Goal: Task Accomplishment & Management: Complete application form

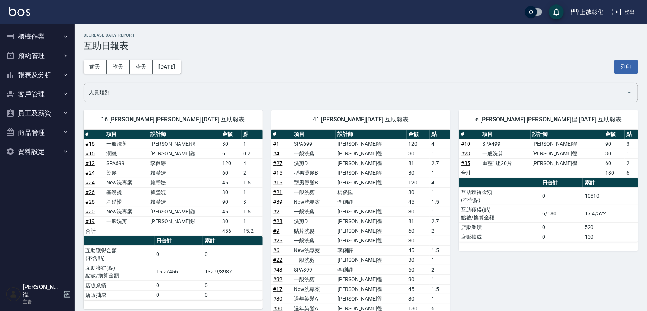
click at [41, 40] on button "櫃檯作業" at bounding box center [37, 36] width 69 height 19
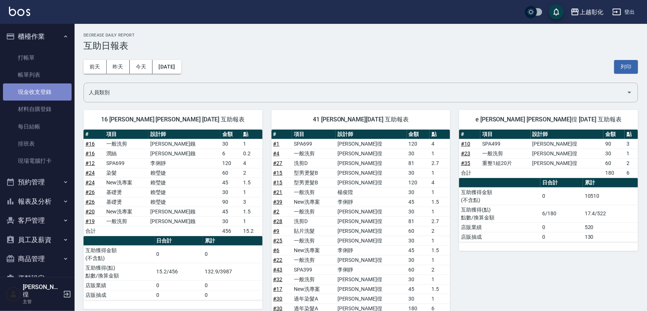
click at [43, 90] on link "現金收支登錄" at bounding box center [37, 92] width 69 height 17
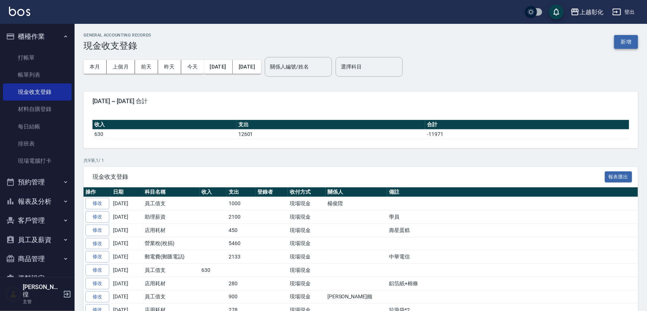
click at [619, 41] on button "新增" at bounding box center [626, 42] width 24 height 14
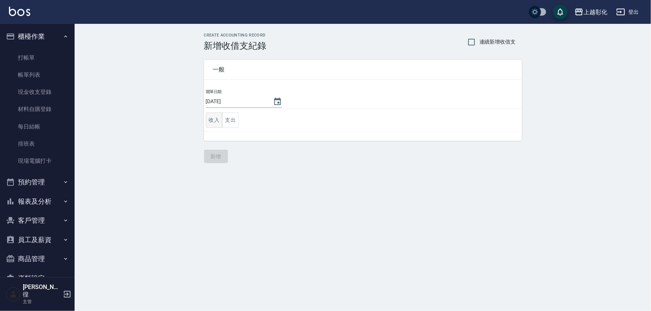
click at [220, 118] on button "收入" at bounding box center [214, 120] width 17 height 15
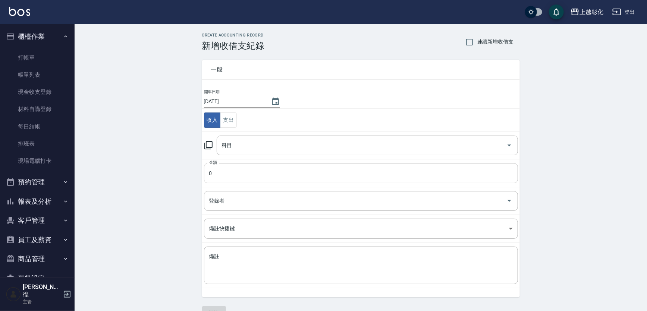
click at [222, 179] on input "0" at bounding box center [361, 173] width 314 height 20
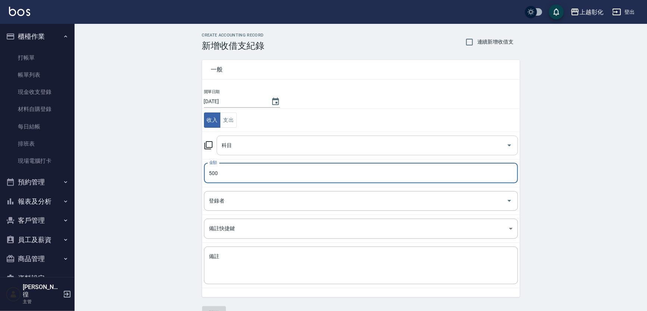
type input "500"
click at [253, 151] on input "科目" at bounding box center [361, 145] width 283 height 13
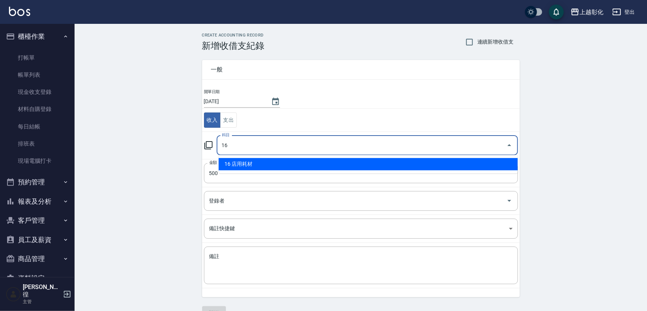
click at [252, 161] on li "16 店用耗材" at bounding box center [368, 164] width 299 height 12
type input "16 店用耗材"
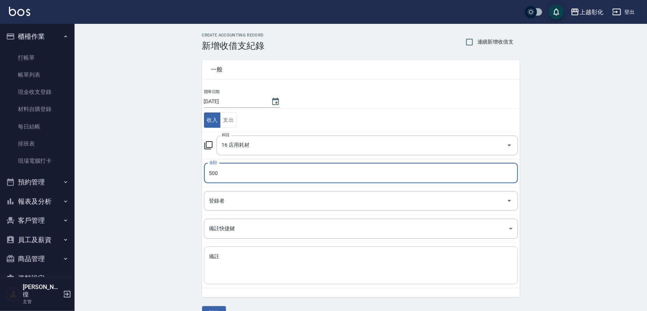
click at [238, 257] on textarea "備註" at bounding box center [361, 265] width 304 height 25
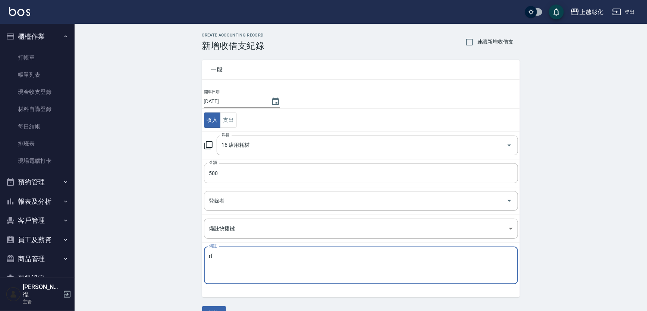
type textarea "r"
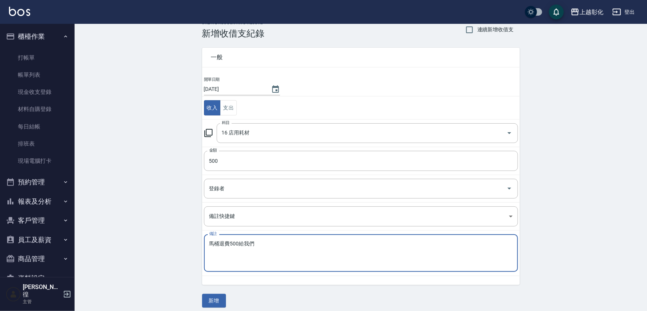
scroll to position [17, 0]
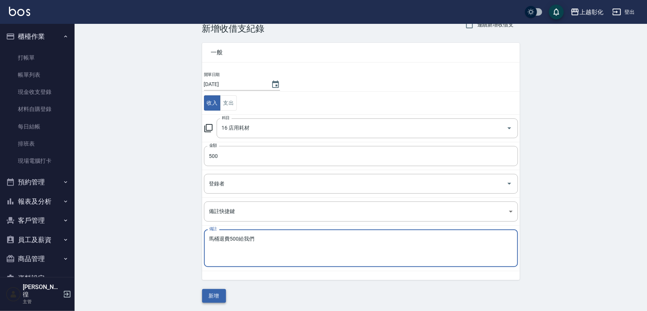
type textarea "馬桶退費500給我們"
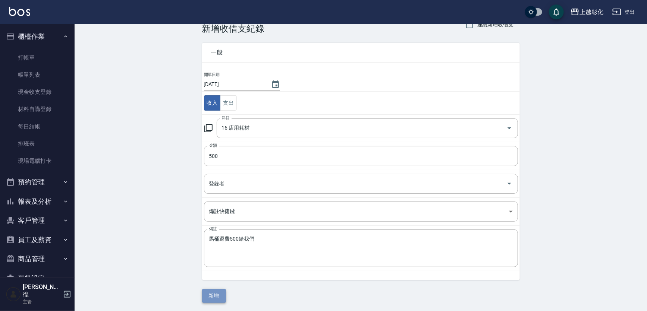
click at [214, 292] on button "新增" at bounding box center [214, 296] width 24 height 14
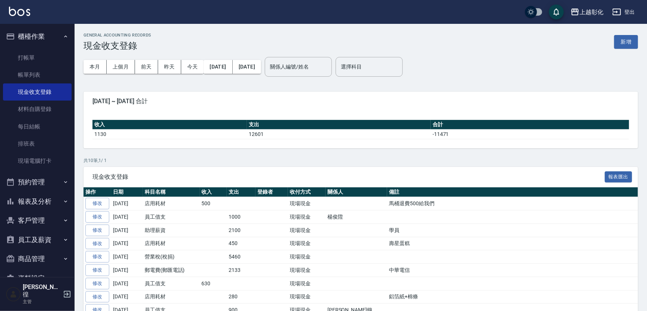
click at [50, 44] on button "櫃檯作業" at bounding box center [37, 36] width 69 height 19
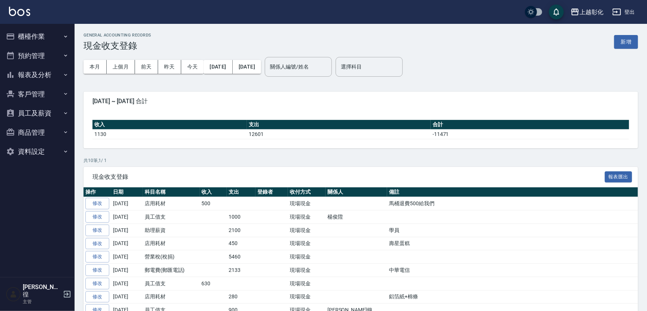
click at [47, 52] on button "預約管理" at bounding box center [37, 55] width 69 height 19
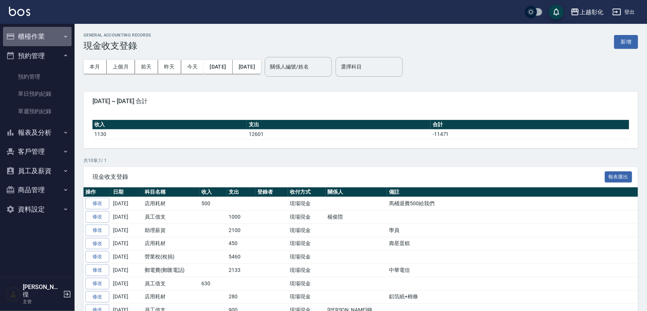
click at [53, 43] on button "櫃檯作業" at bounding box center [37, 36] width 69 height 19
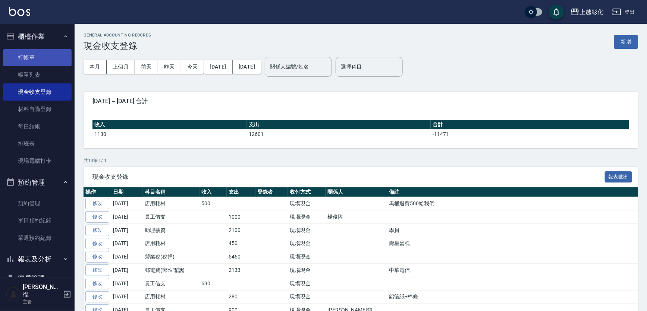
click at [51, 59] on link "打帳單" at bounding box center [37, 57] width 69 height 17
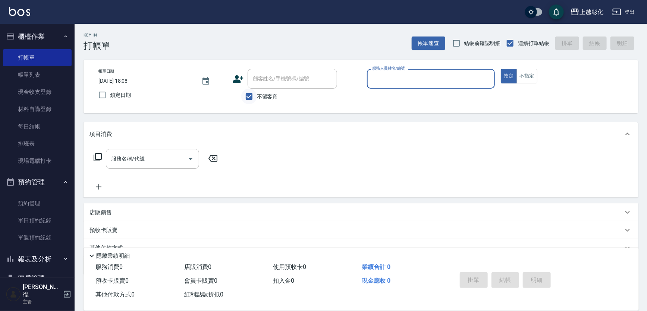
click at [249, 97] on input "不留客資" at bounding box center [249, 97] width 16 height 16
checkbox input "false"
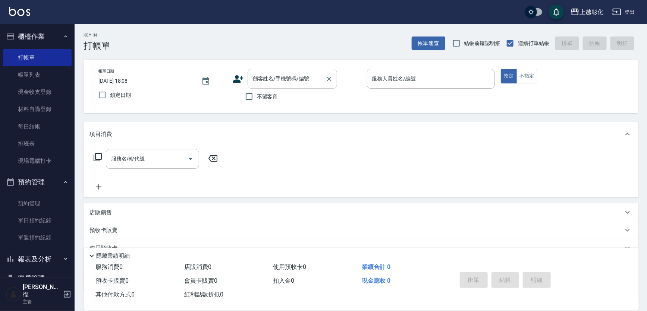
click at [269, 79] on div "顧客姓名/手機號碼/編號 顧客姓名/手機號碼/編號" at bounding box center [293, 79] width 90 height 20
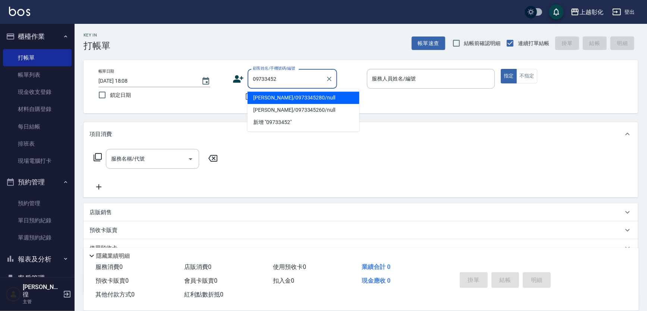
type input "[PERSON_NAME]/0973345280/null"
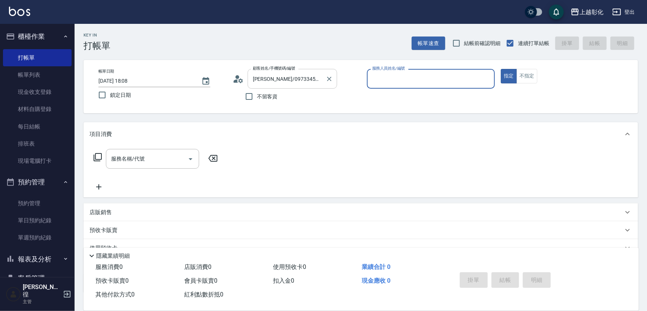
type input "ㄙ"
type input "yung yung-n"
type button "true"
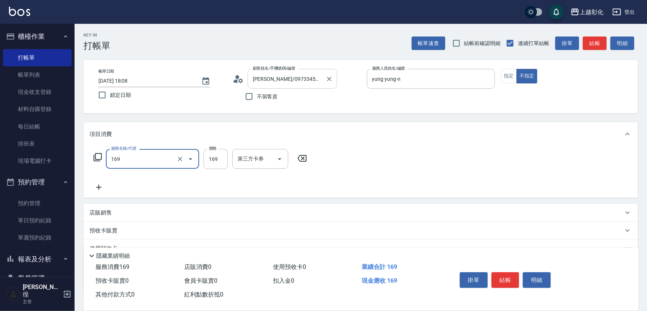
type input "剪髮(169)"
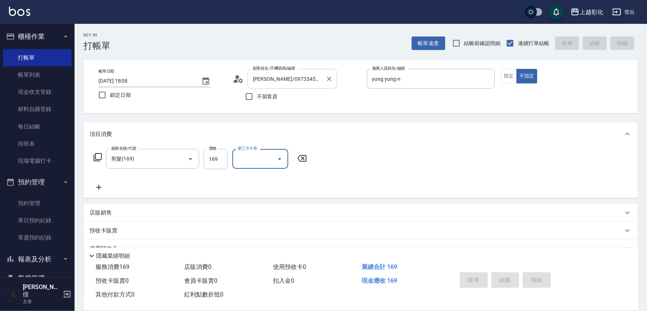
type input "2025/08/11 18:09"
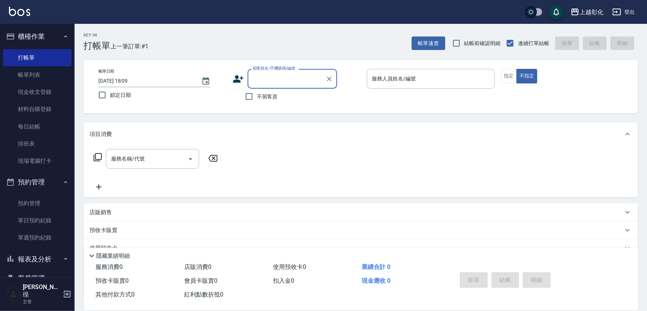
click at [266, 99] on span "不留客資" at bounding box center [267, 97] width 21 height 8
click at [257, 99] on input "不留客資" at bounding box center [249, 97] width 16 height 16
checkbox input "true"
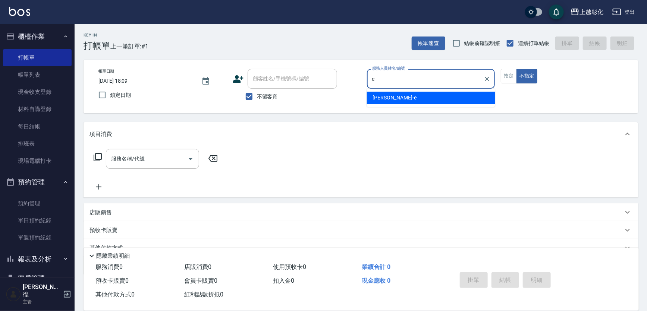
type input "[PERSON_NAME]-e"
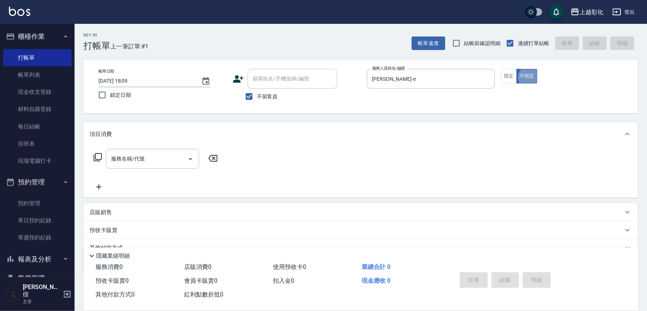
type button "false"
type input "科技業/0963723819/"
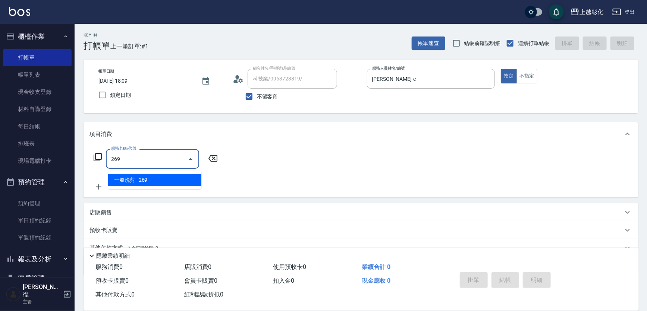
type input "一般洗剪(269)"
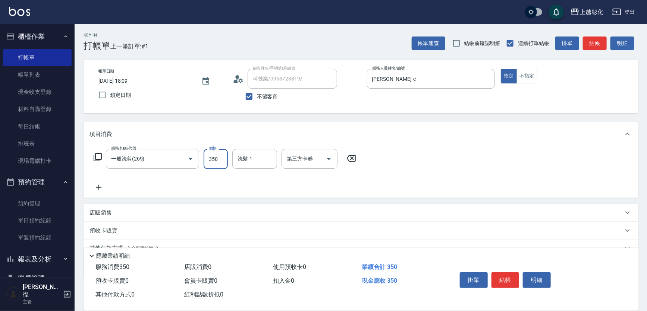
type input "350"
type input "謝宥萱-41"
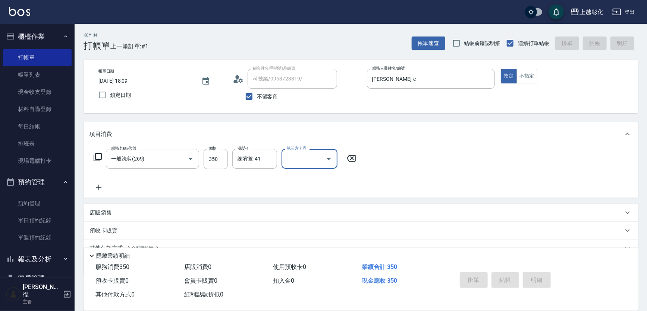
type input "[DATE] 18:10"
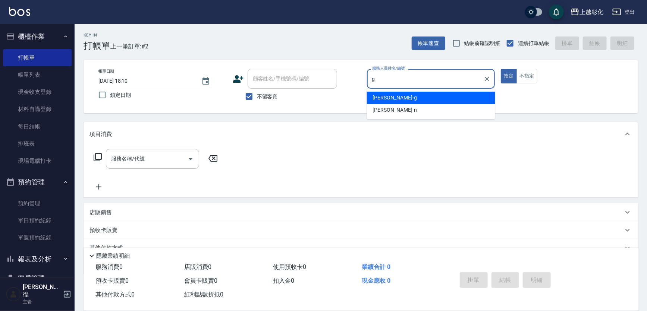
type input "Gary-g"
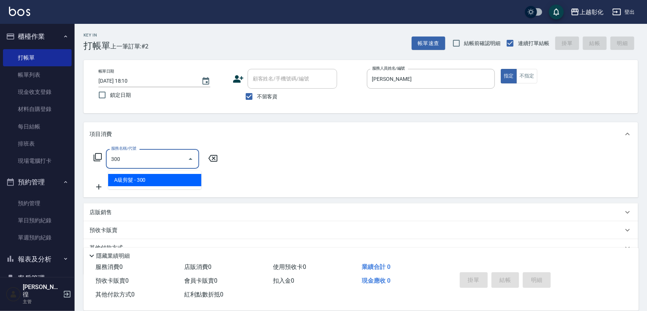
type input "A級剪髮(300)"
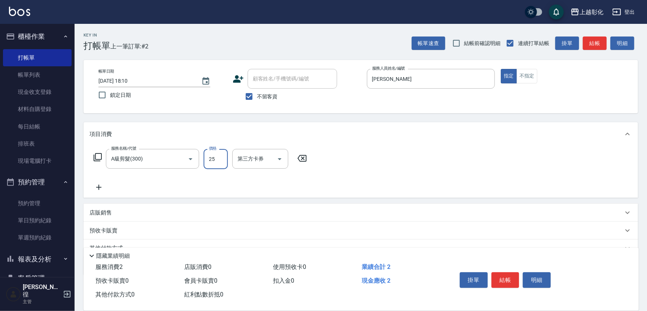
type input "250"
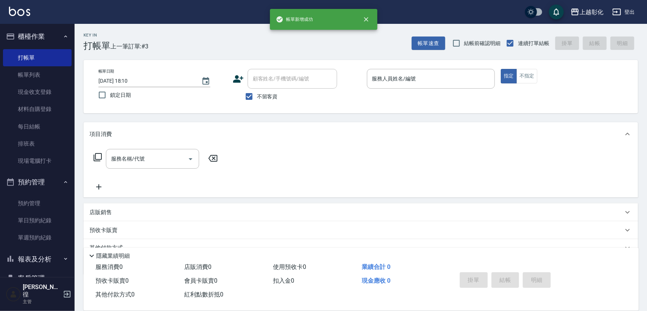
click at [264, 100] on span "不留客資" at bounding box center [267, 97] width 21 height 8
click at [257, 100] on input "不留客資" at bounding box center [249, 97] width 16 height 16
checkbox input "false"
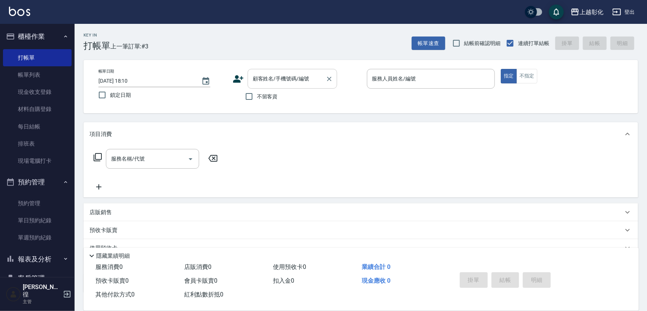
click at [267, 82] on div "顧客姓名/手機號碼/編號 顧客姓名/手機號碼/編號" at bounding box center [293, 79] width 90 height 20
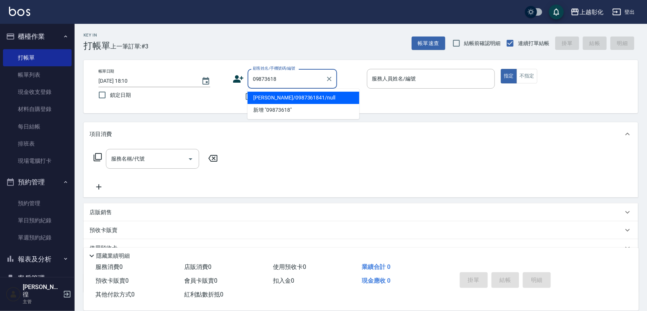
type input "[PERSON_NAME]/0987361841/null"
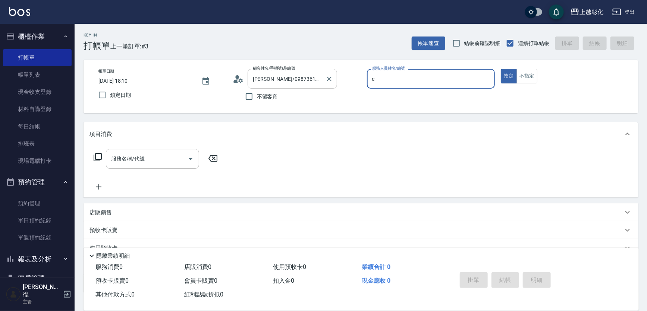
type input "[PERSON_NAME]-e"
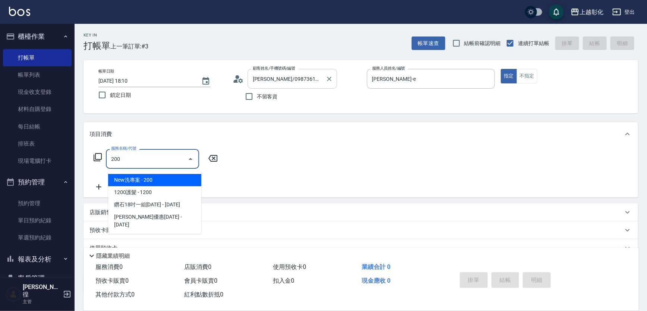
type input "New洗專案(200)"
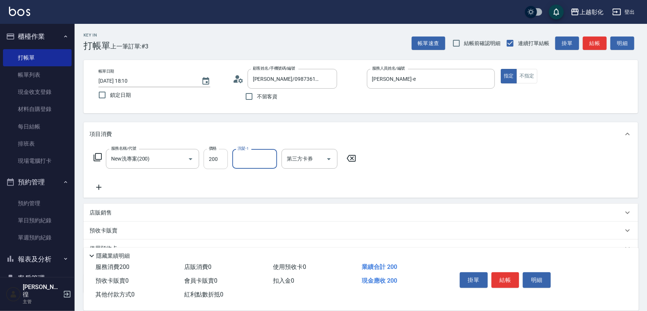
click at [217, 167] on input "200" at bounding box center [216, 159] width 24 height 20
type input "250"
type input "謝宥萱-41"
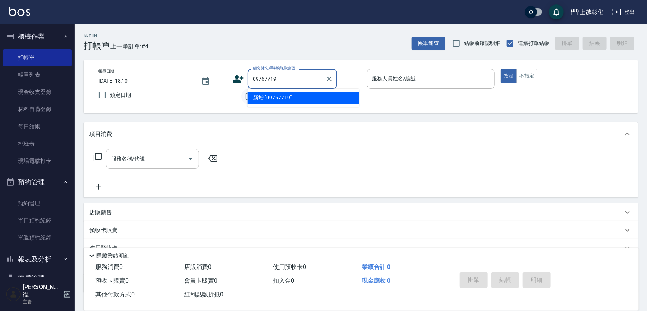
type input "09767719"
click at [244, 97] on input "不留客資" at bounding box center [249, 97] width 16 height 16
checkbox input "true"
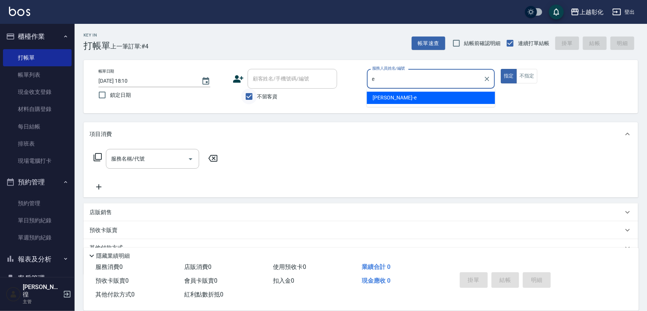
type input "[PERSON_NAME]-e"
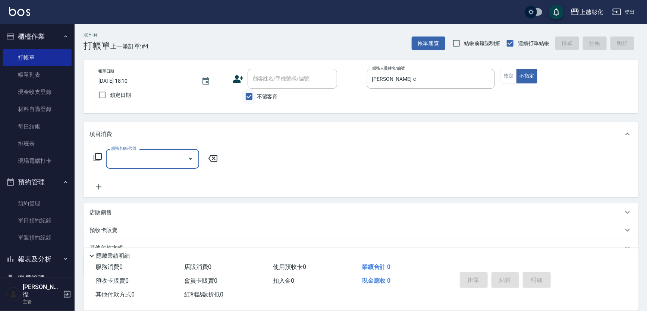
type input "4"
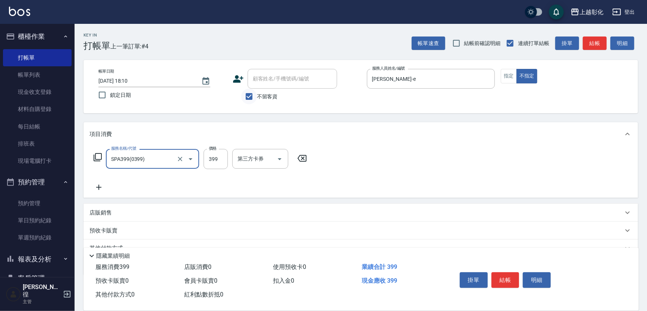
type input "SPA399(0399)"
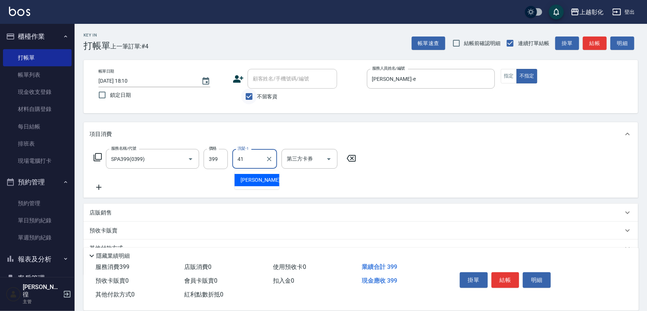
type input "謝宥萱-41"
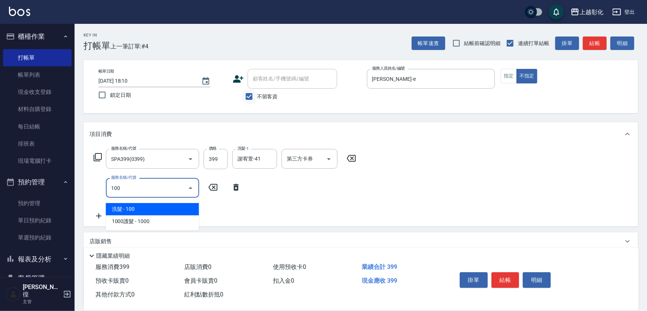
type input "洗髮(100)"
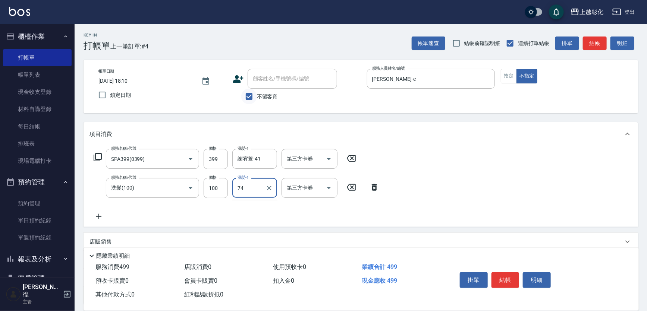
type input "7"
type input "謝宥萱-41"
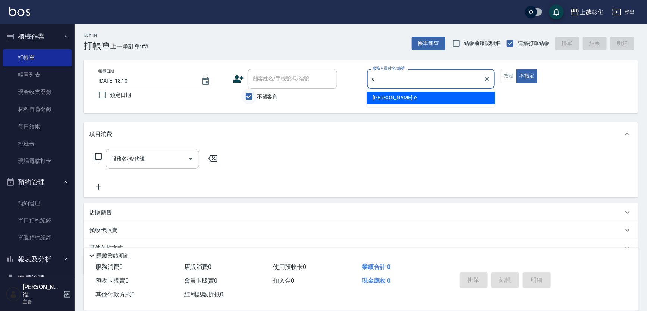
type input "[PERSON_NAME]-e"
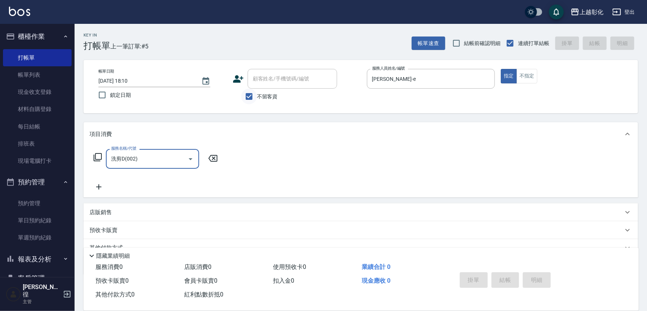
type input "洗剪D(002)"
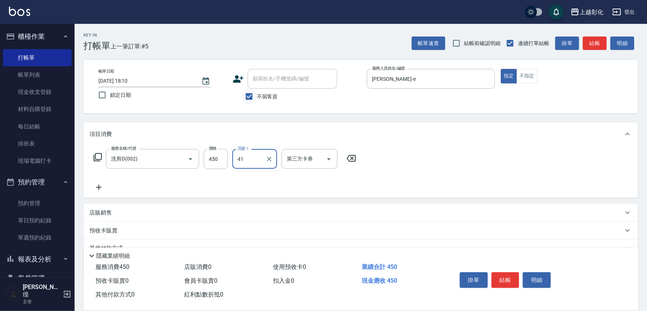
type input "謝宥萱-41"
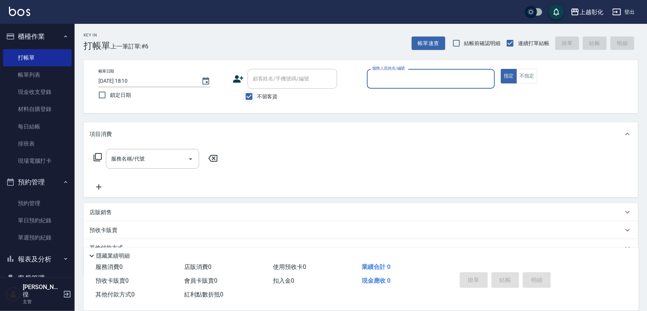
click at [244, 97] on input "不留客資" at bounding box center [249, 97] width 16 height 16
checkbox input "false"
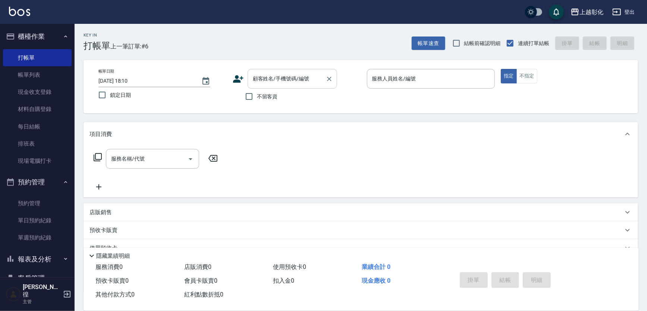
click at [267, 80] on input "顧客姓名/手機號碼/編號" at bounding box center [287, 78] width 72 height 13
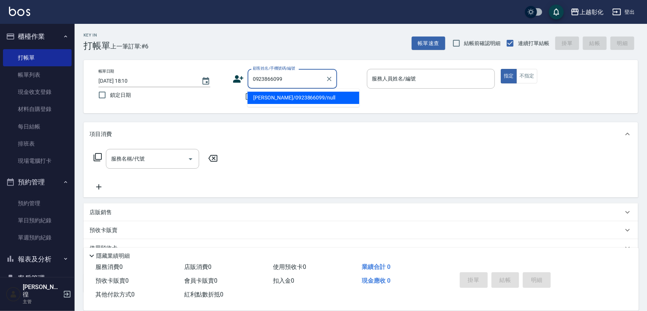
type input "[PERSON_NAME]/0923866099/null"
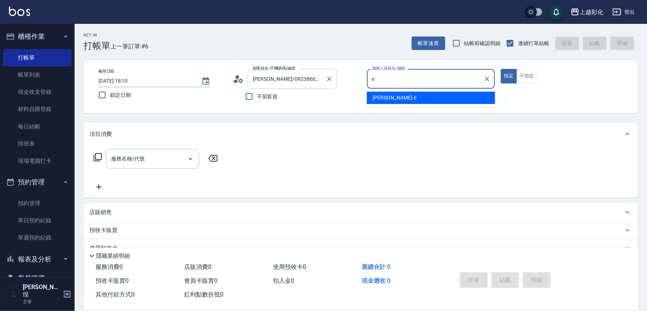
type input "[PERSON_NAME]-e"
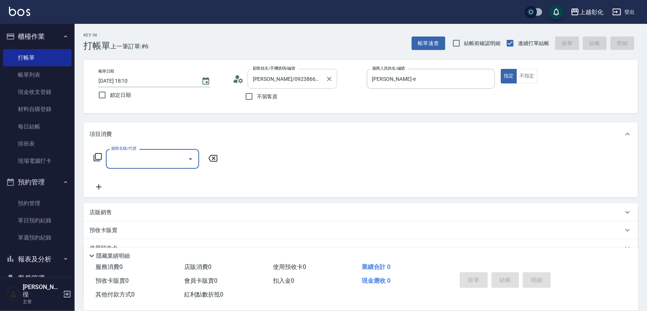
type input "f"
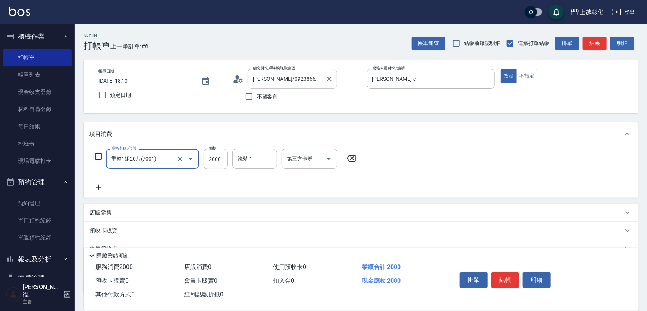
type input "重整1組20片(7001)"
type input "1300"
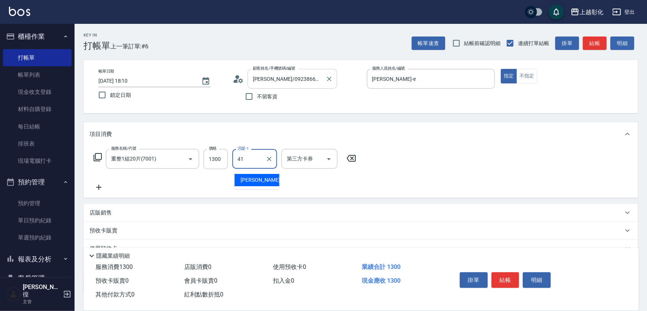
type input "4"
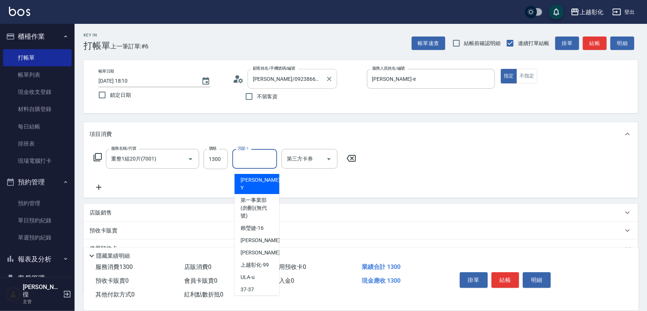
type input "YURI-Y"
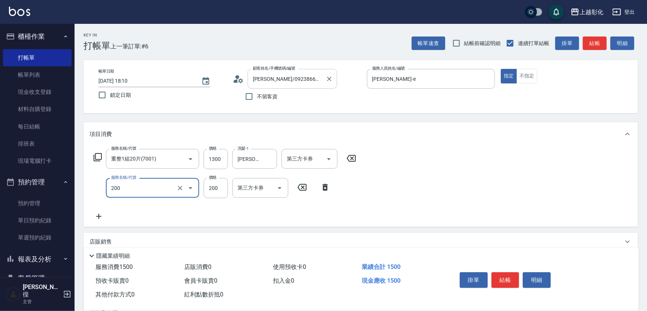
type input "New洗專案(200)"
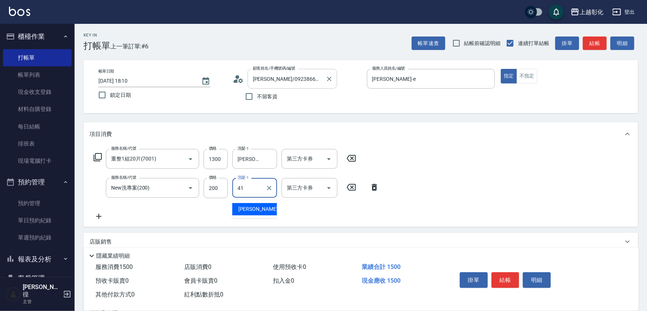
type input "謝宥萱-41"
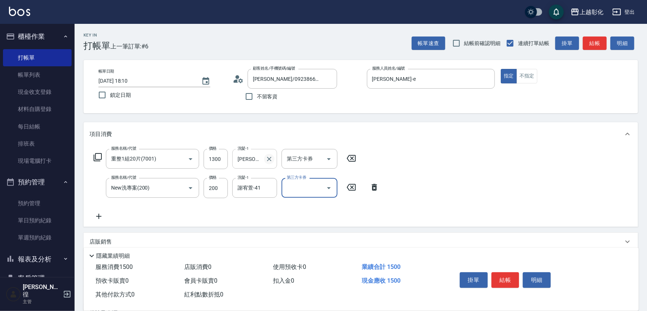
click at [267, 159] on icon "Clear" at bounding box center [269, 159] width 7 height 7
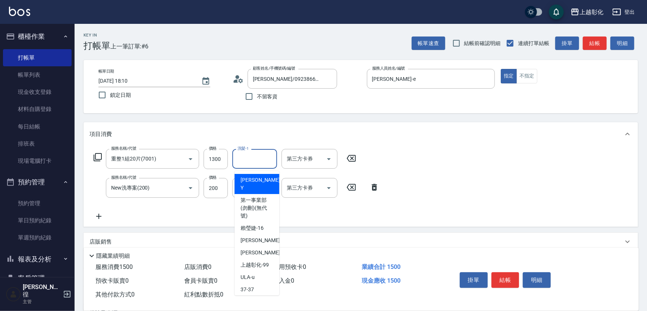
click at [267, 159] on input "洗髮-1" at bounding box center [255, 159] width 38 height 13
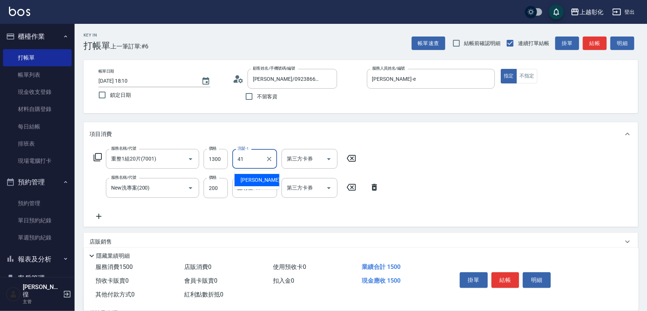
type input "謝宥萱-41"
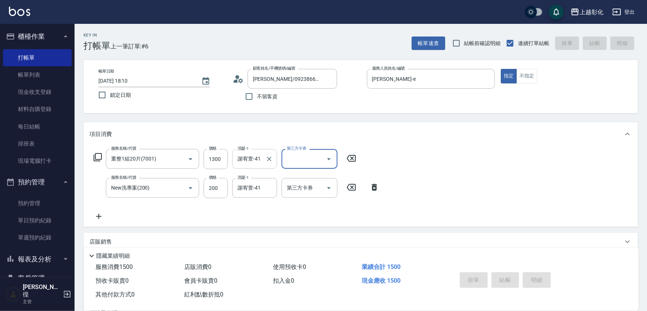
type input "[DATE] 18:11"
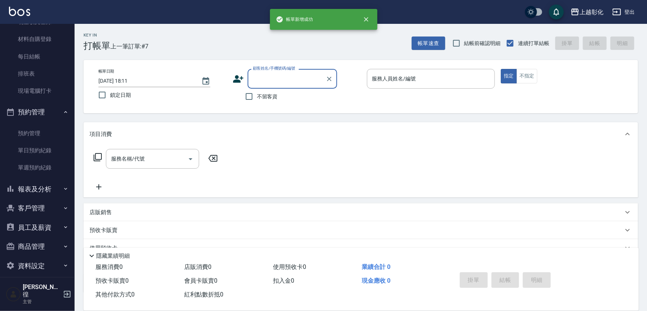
click at [40, 186] on button "報表及分析" at bounding box center [37, 189] width 69 height 19
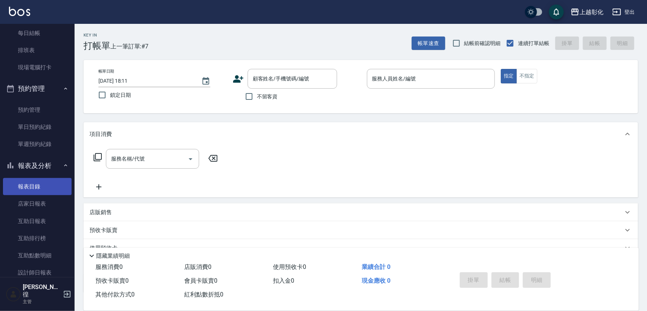
scroll to position [138, 0]
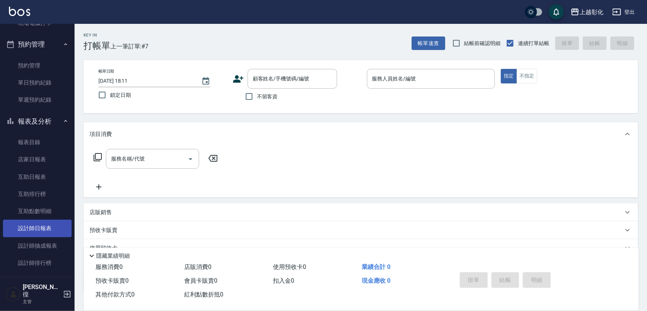
click at [47, 229] on link "設計師日報表" at bounding box center [37, 228] width 69 height 17
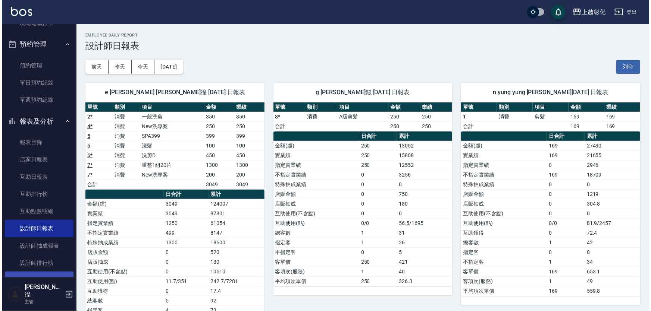
scroll to position [239, 0]
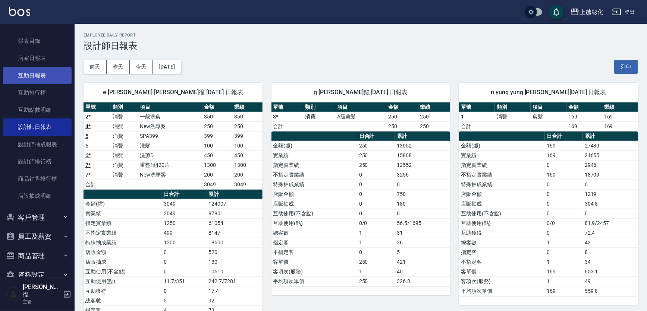
click at [32, 82] on link "互助日報表" at bounding box center [37, 75] width 69 height 17
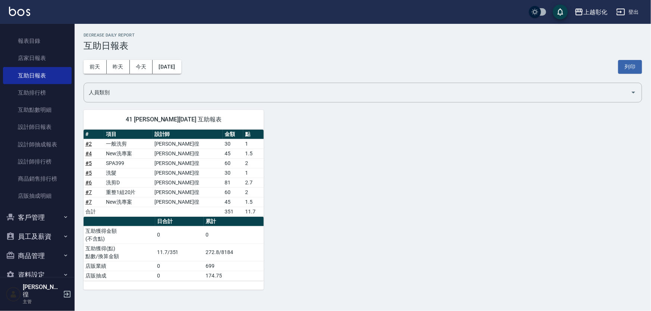
click at [81, 190] on div "41 謝宥萱 08/11/2025 互助報表 # 項目 設計師 金額 點 # 2 一般洗剪 詹凱徨 30 1 # 4 New洗專案 詹凱徨 45 1.5 # …" at bounding box center [169, 195] width 189 height 189
click at [87, 192] on link "# 7" at bounding box center [88, 192] width 6 height 6
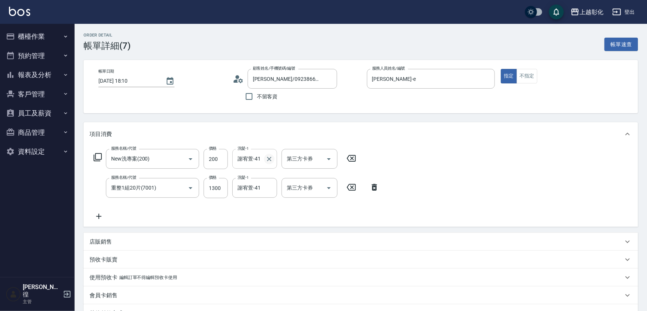
click at [267, 159] on icon "Clear" at bounding box center [269, 159] width 7 height 7
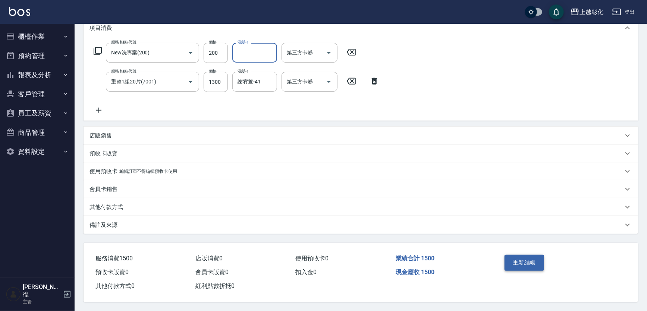
scroll to position [119, 0]
click at [537, 256] on button "重新結帳" at bounding box center [525, 263] width 40 height 16
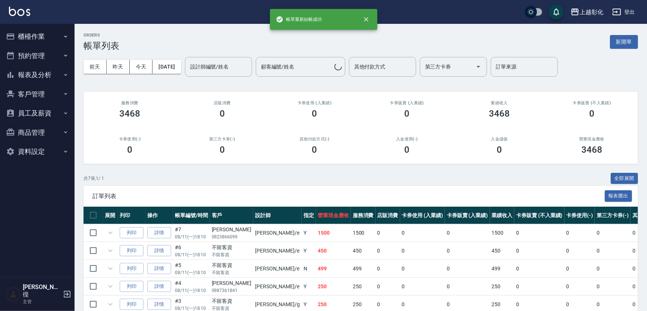
click at [37, 34] on button "櫃檯作業" at bounding box center [37, 36] width 69 height 19
click at [36, 44] on button "櫃檯作業" at bounding box center [37, 36] width 69 height 19
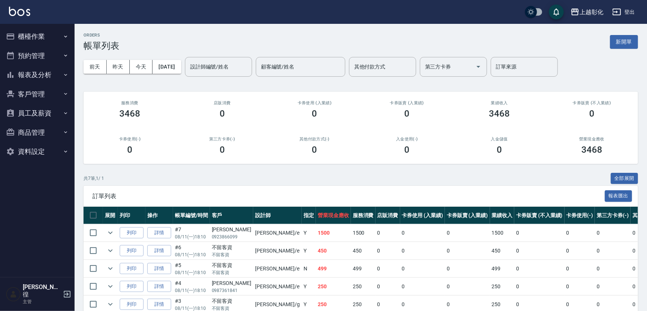
click at [36, 57] on button "預約管理" at bounding box center [37, 55] width 69 height 19
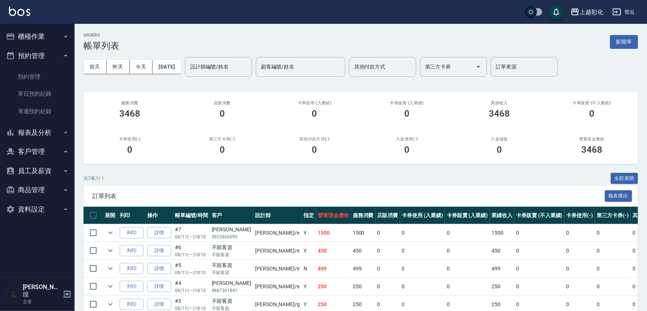
click at [37, 37] on button "櫃檯作業" at bounding box center [37, 36] width 69 height 19
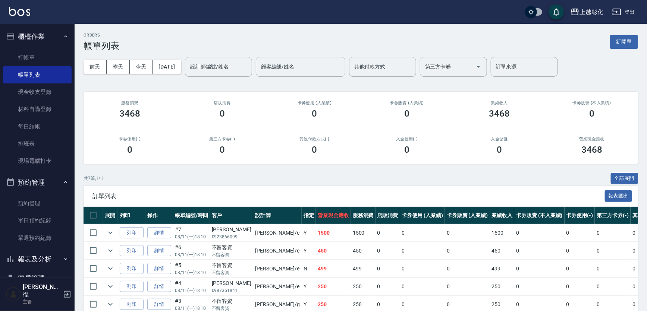
click at [35, 48] on ul "打帳單 帳單列表 現金收支登錄 材料自購登錄 每日結帳 排班表 現場電腦打卡" at bounding box center [37, 109] width 69 height 127
click at [34, 51] on link "打帳單" at bounding box center [37, 57] width 69 height 17
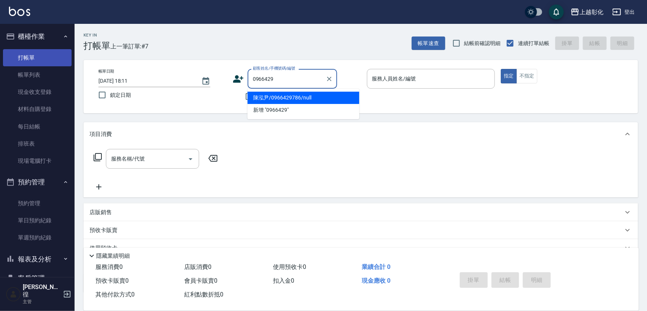
type input "陳泓尹/0966429786/null"
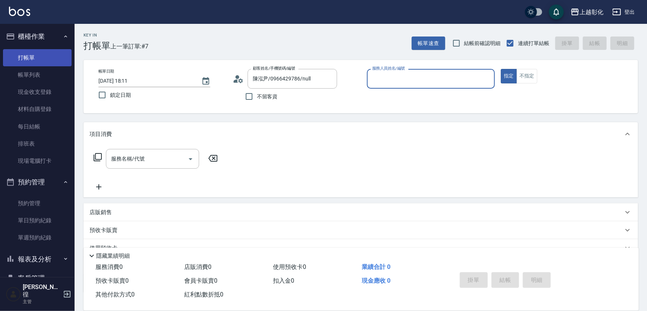
type input "ㄙ"
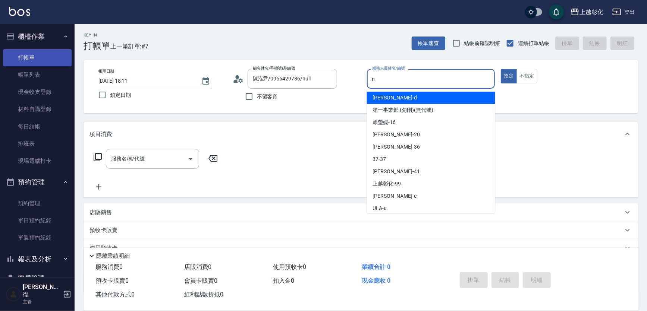
type input "yung yung-n"
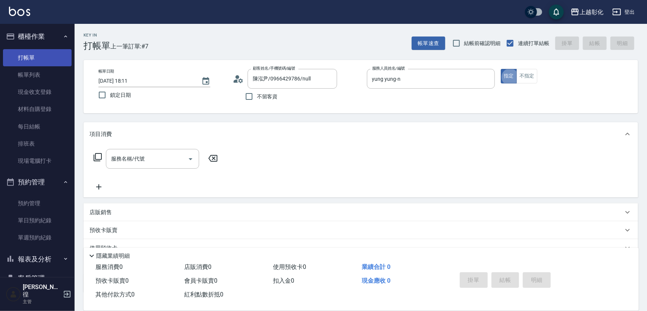
type button "true"
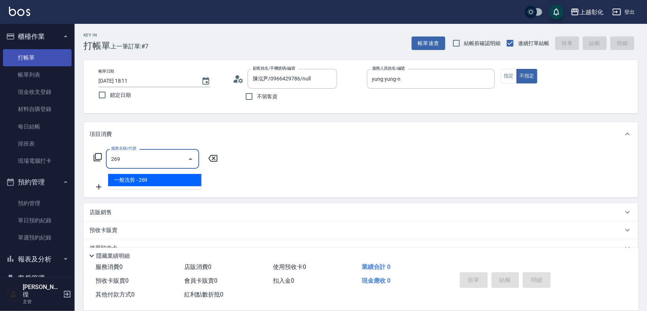
type input "一般洗剪(269)"
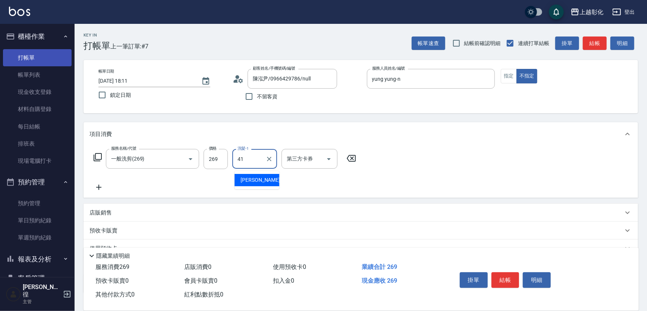
type input "謝宥萱-41"
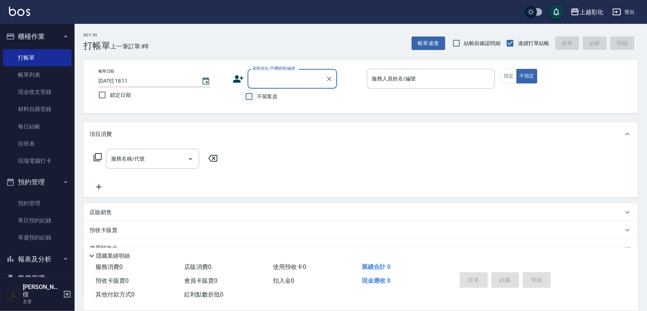
click at [253, 100] on input "不留客資" at bounding box center [249, 97] width 16 height 16
checkbox input "true"
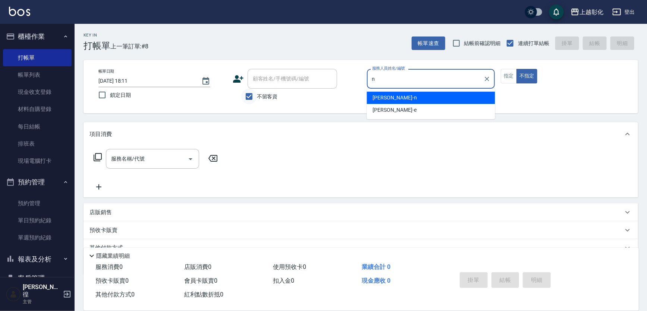
type input "yung yung-n"
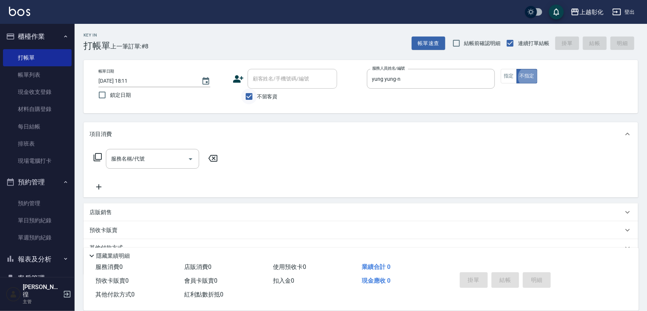
type button "false"
type input "科技業/0963723819/"
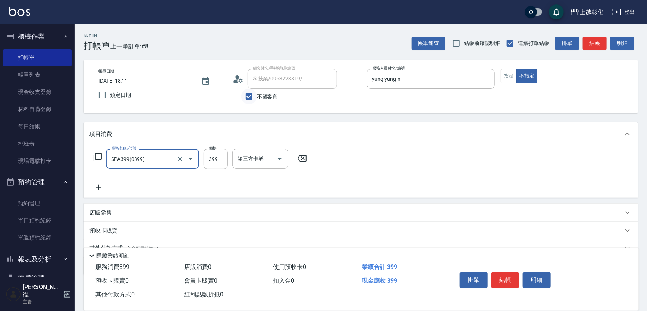
type input "SPA399(0399)"
type input "399"
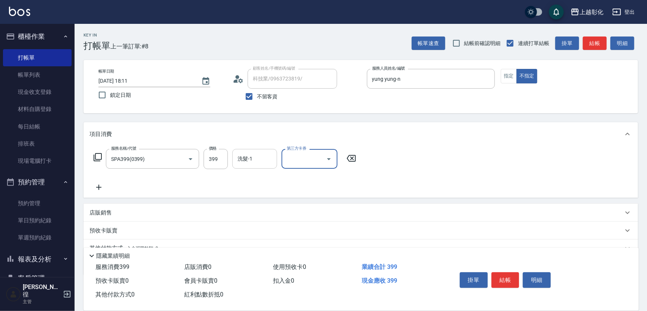
click at [258, 158] on input "洗髮-1" at bounding box center [255, 159] width 38 height 13
type input "謝宥萱-41"
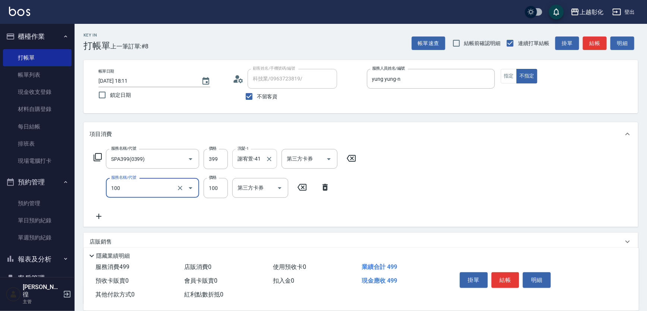
type input "洗髮(100)"
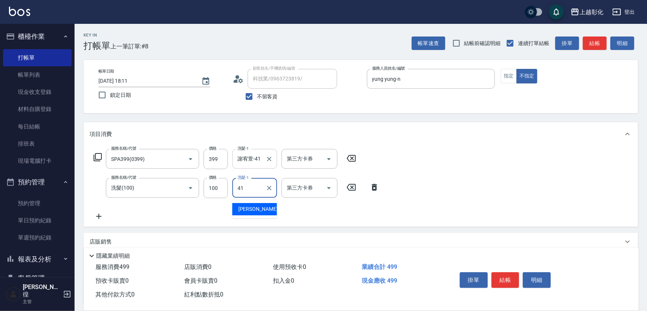
type input "謝宥萱-41"
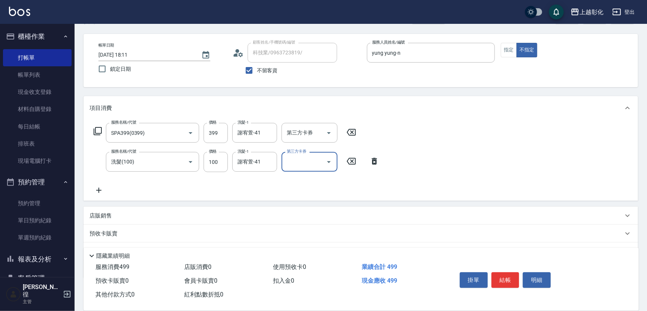
scroll to position [67, 0]
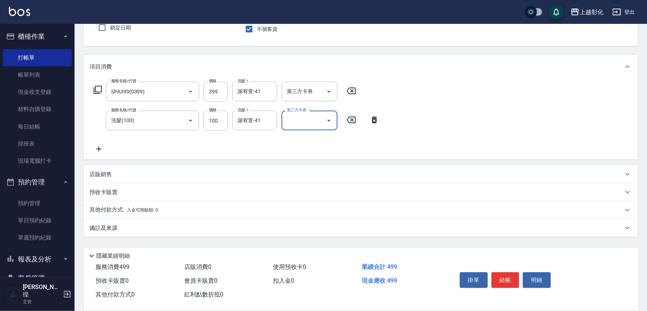
click at [161, 208] on div "其他付款方式 入金可用餘額: 0" at bounding box center [361, 210] width 555 height 18
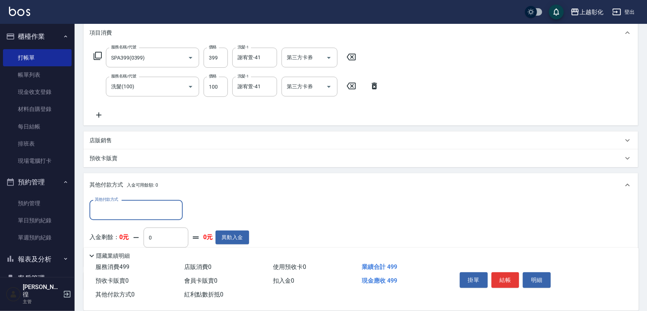
scroll to position [0, 0]
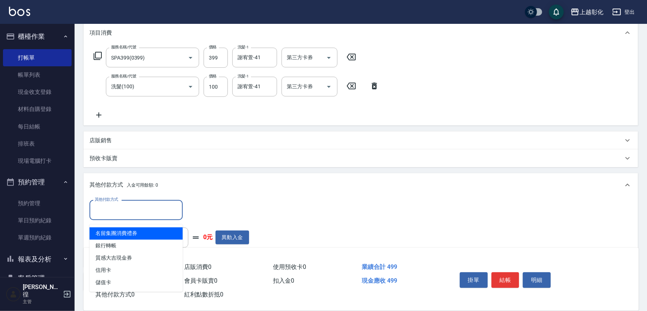
click at [146, 211] on input "其他付款方式" at bounding box center [136, 210] width 87 height 13
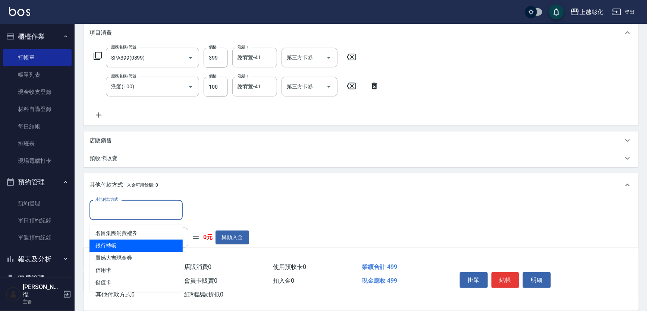
click at [125, 248] on span "銀行轉帳" at bounding box center [136, 246] width 93 height 12
type input "銀行轉帳"
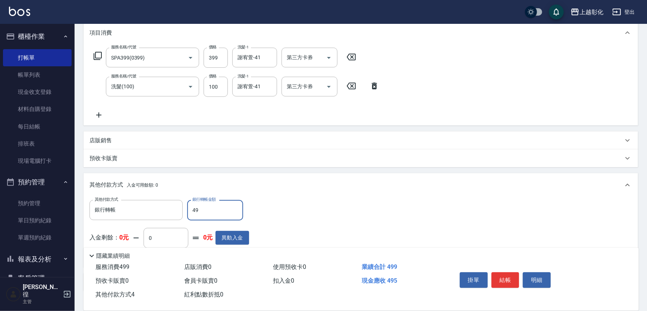
type input "499"
type input "[DATE] 18:12"
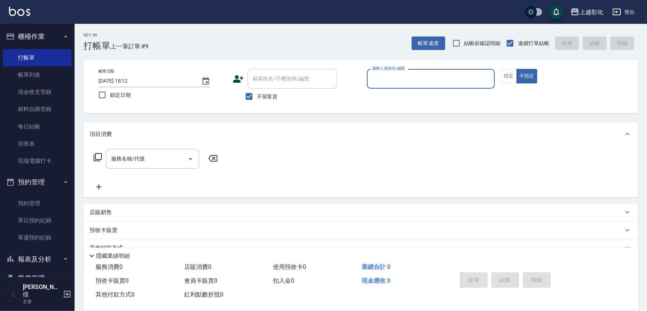
type input "0"
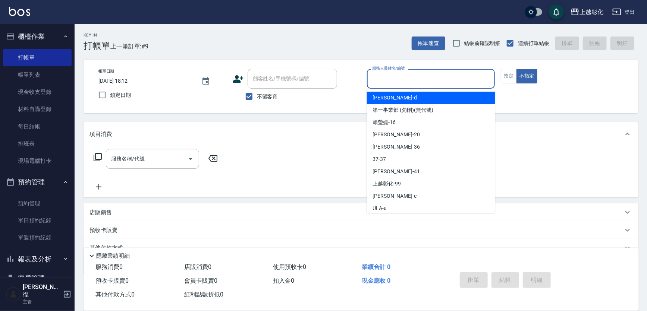
click at [264, 95] on span "不留客資" at bounding box center [267, 97] width 21 height 8
click at [257, 95] on input "不留客資" at bounding box center [249, 97] width 16 height 16
checkbox input "false"
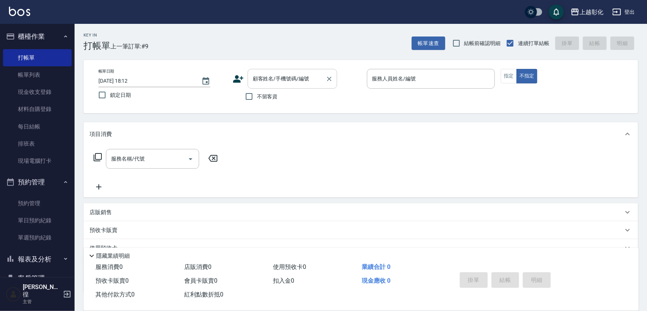
click at [268, 84] on input "顧客姓名/手機號碼/編號" at bounding box center [287, 78] width 72 height 13
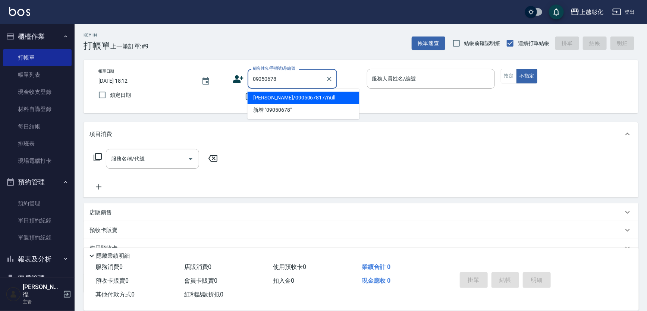
type input "[PERSON_NAME]/0905067817/null"
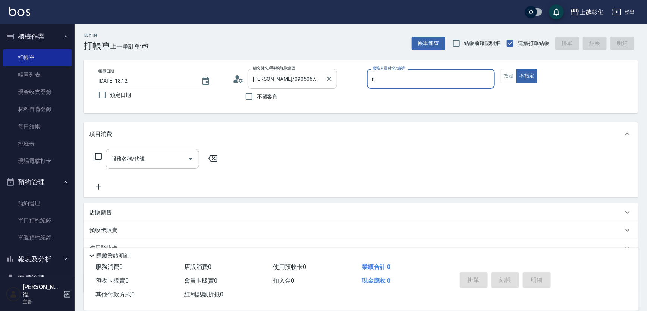
type input "yung yung-n"
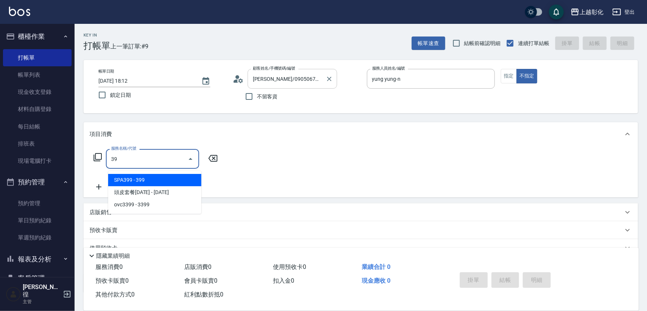
type input "399"
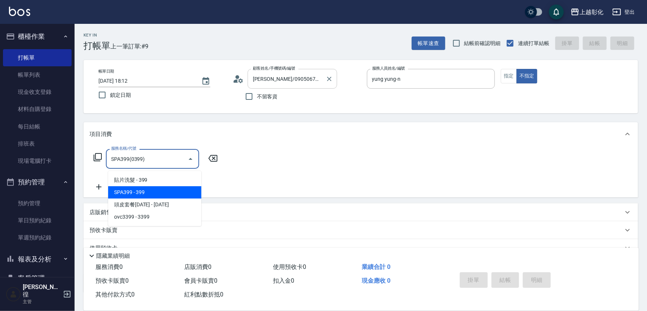
type input "SPA399(0399)"
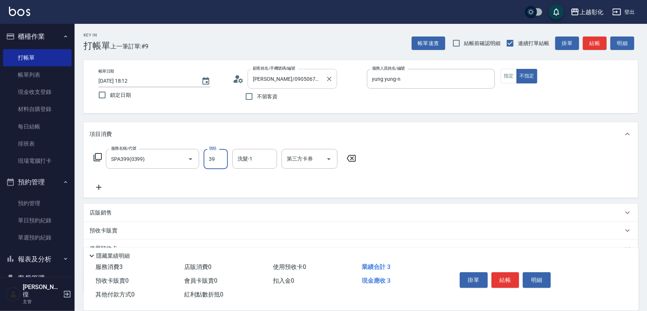
type input "399"
type input "謝宥萱-41"
